Goal: Check status: Check status

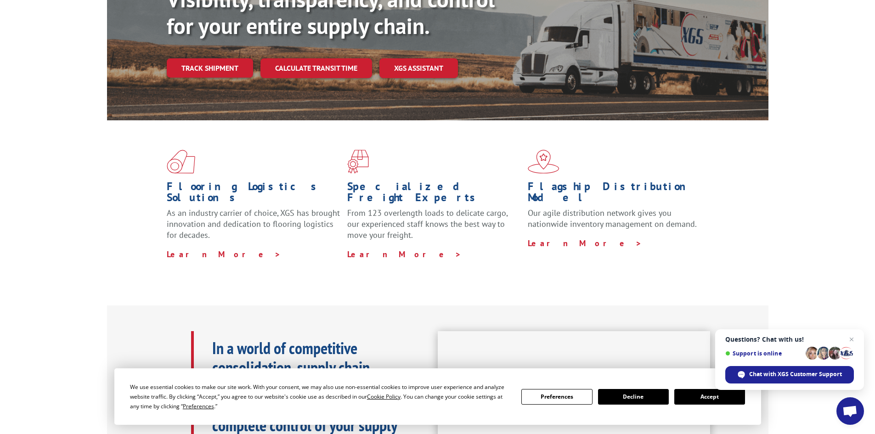
click at [698, 395] on button "Accept" at bounding box center [709, 397] width 71 height 16
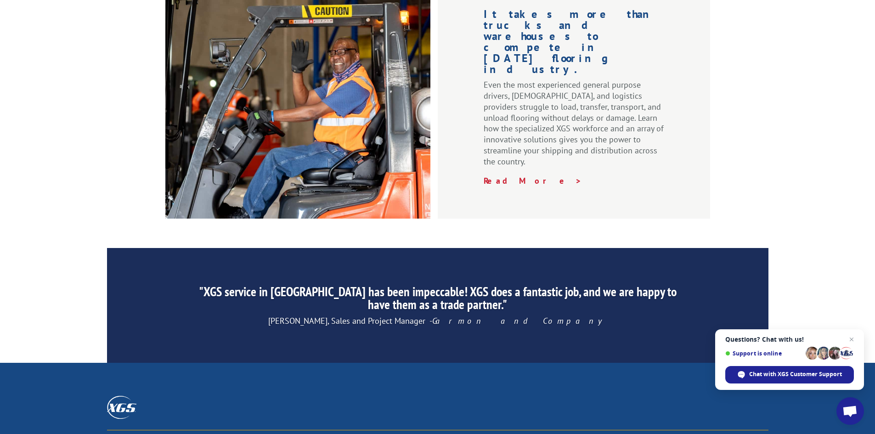
scroll to position [1383, 0]
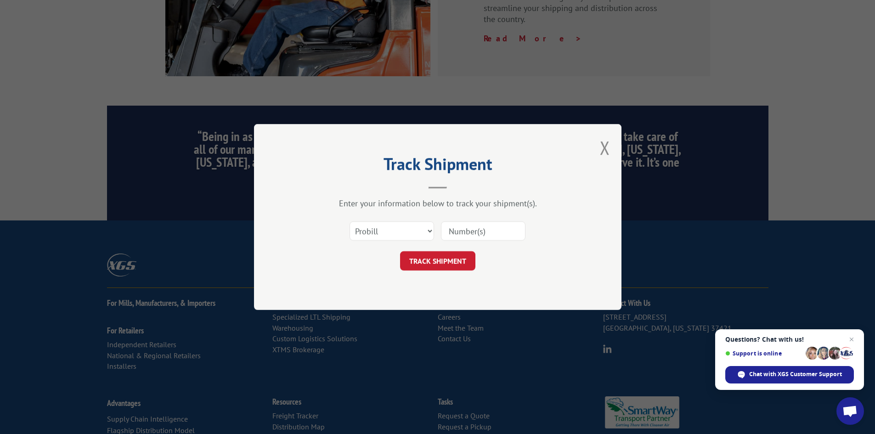
click at [468, 230] on input at bounding box center [483, 230] width 84 height 19
click at [428, 232] on select "Select category... Probill BOL PO" at bounding box center [391, 230] width 84 height 19
click at [349, 221] on select "Select category... Probill BOL PO" at bounding box center [391, 230] width 84 height 19
paste input "15095522"
type input "15095522"
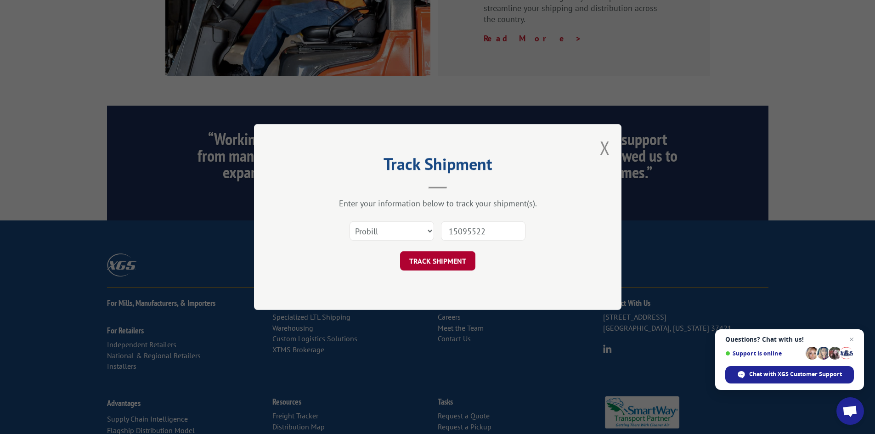
click at [438, 260] on button "TRACK SHIPMENT" at bounding box center [437, 260] width 75 height 19
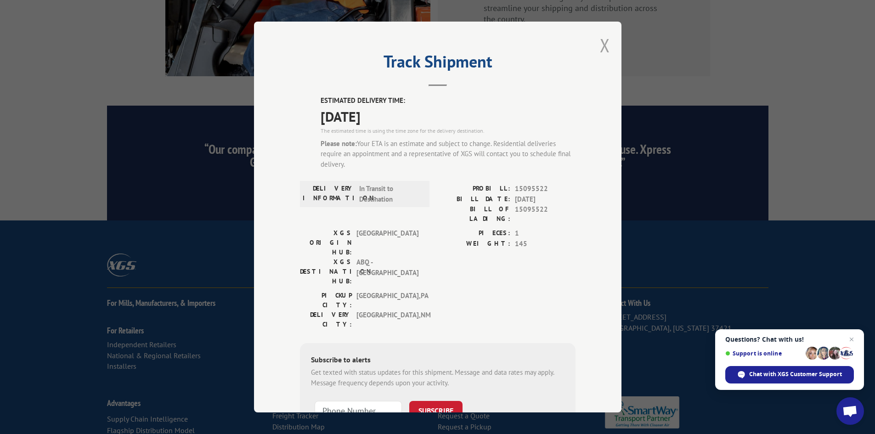
click at [601, 45] on button "Close modal" at bounding box center [605, 45] width 10 height 24
